Goal: Find specific page/section: Find specific page/section

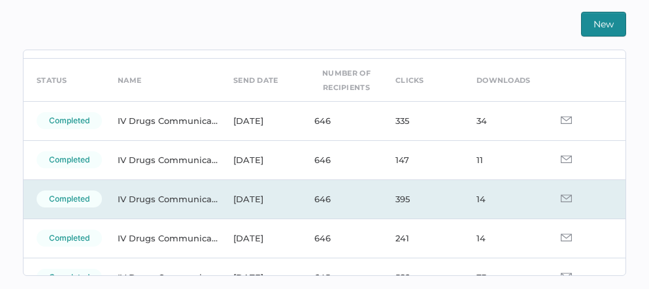
scroll to position [41, 0]
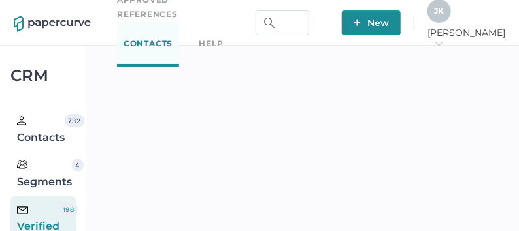
click at [444, 16] on span "J K" at bounding box center [440, 11] width 10 height 10
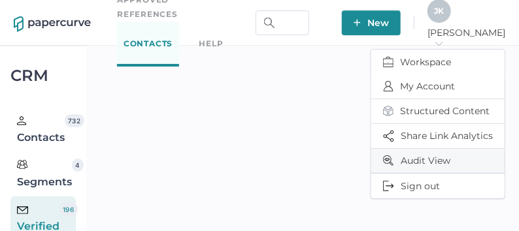
click at [437, 153] on span "Audit View" at bounding box center [438, 161] width 110 height 24
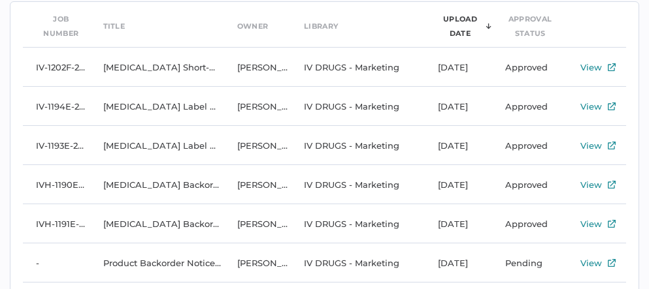
scroll to position [24, 0]
